Goal: Transaction & Acquisition: Purchase product/service

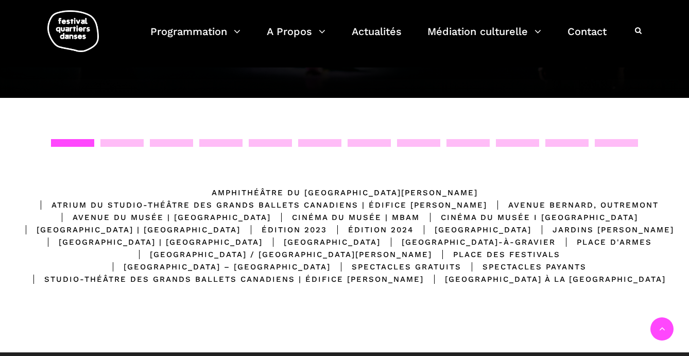
scroll to position [185, 0]
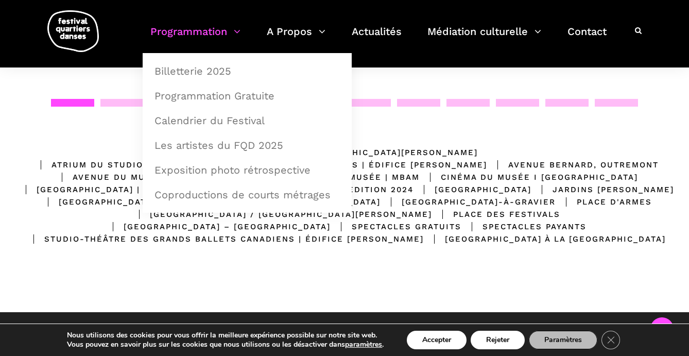
click at [219, 28] on link "Programmation" at bounding box center [195, 38] width 90 height 30
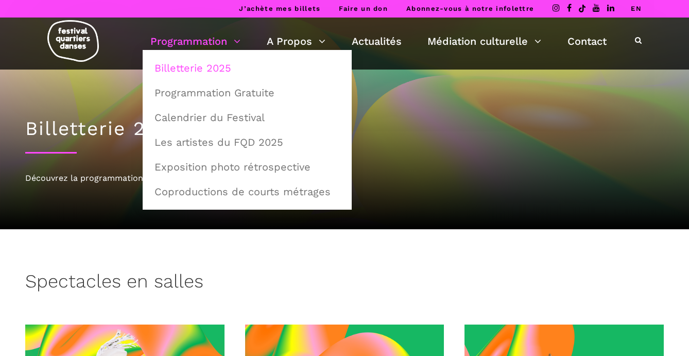
click at [204, 71] on link "Billetterie 2025" at bounding box center [247, 68] width 198 height 24
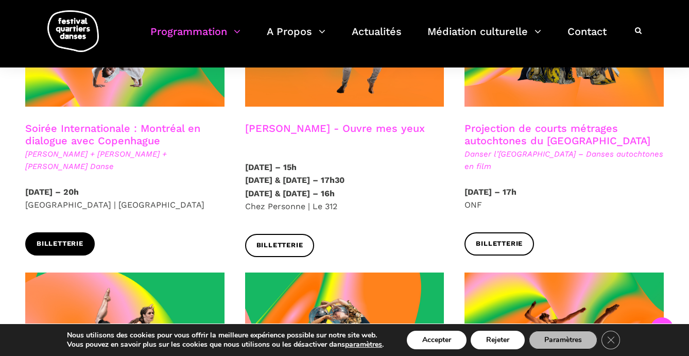
scroll to position [661, 0]
